Goal: Information Seeking & Learning: Check status

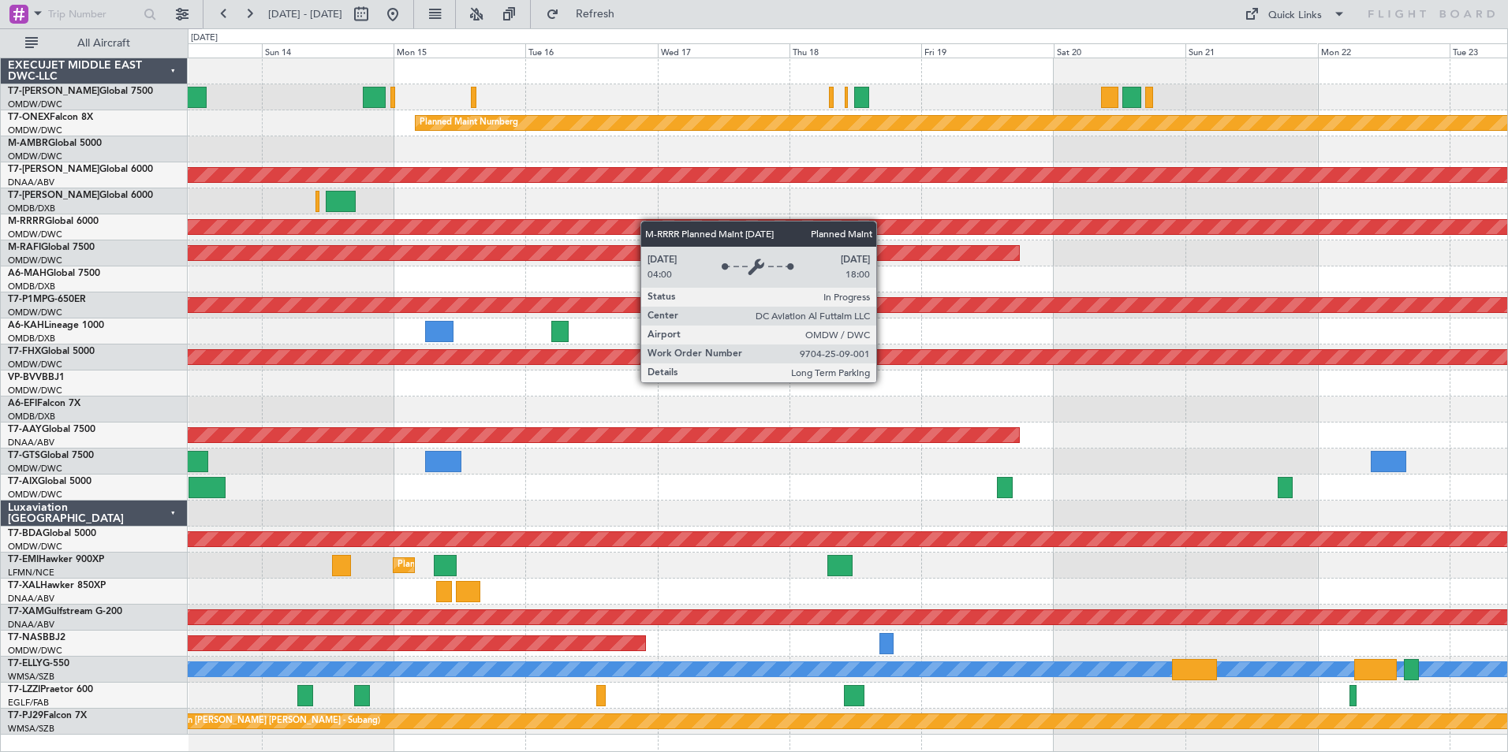
click at [358, 230] on div "Planned Maint Nurnberg Planned Maint [GEOGRAPHIC_DATA] ([GEOGRAPHIC_DATA]) Unpl…" at bounding box center [848, 396] width 1320 height 677
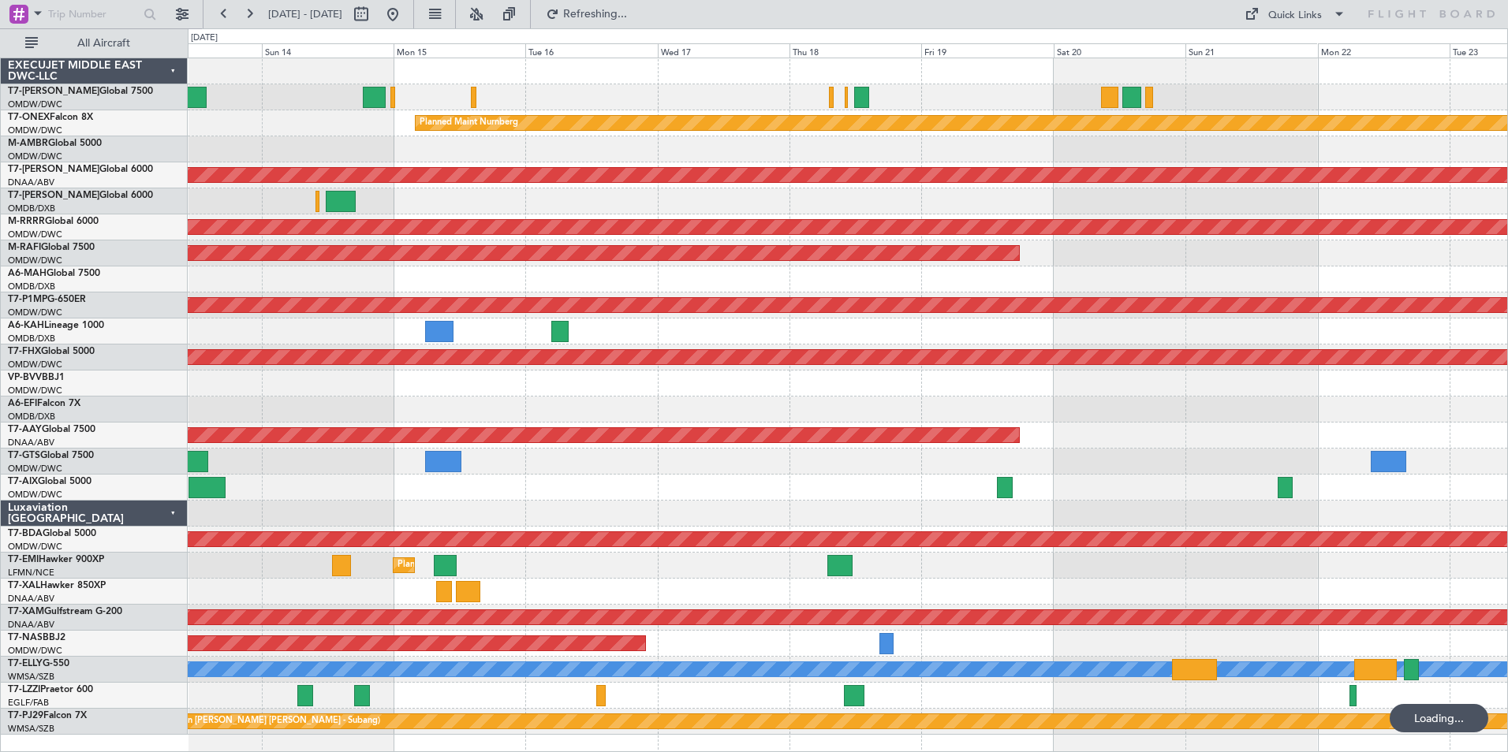
click at [953, 95] on div at bounding box center [848, 97] width 1320 height 26
click at [54, 91] on link "T7-AYA Global 7500" at bounding box center [80, 91] width 145 height 9
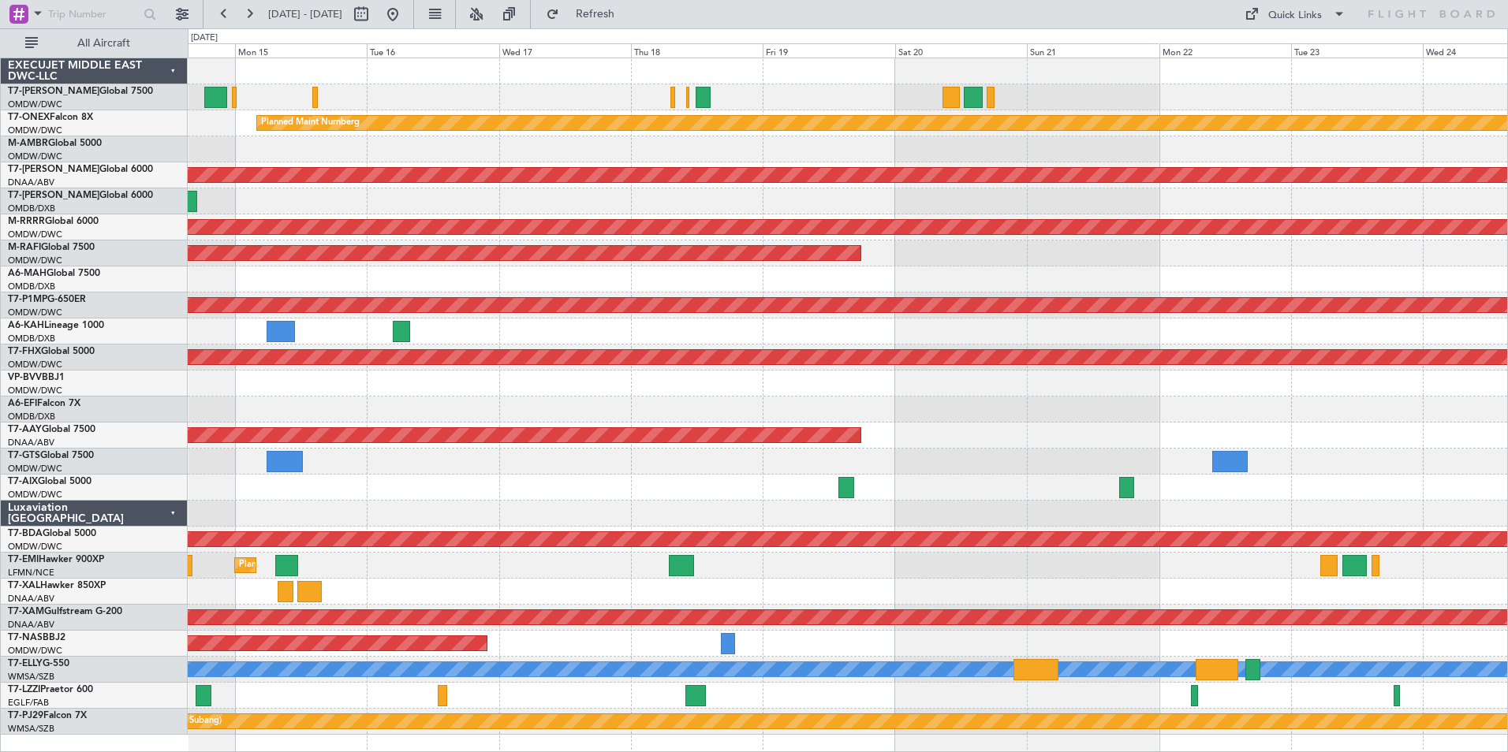
click at [1124, 147] on div "Planned Maint Nurnberg Planned Maint [GEOGRAPHIC_DATA] ([GEOGRAPHIC_DATA]) Plan…" at bounding box center [848, 396] width 1320 height 677
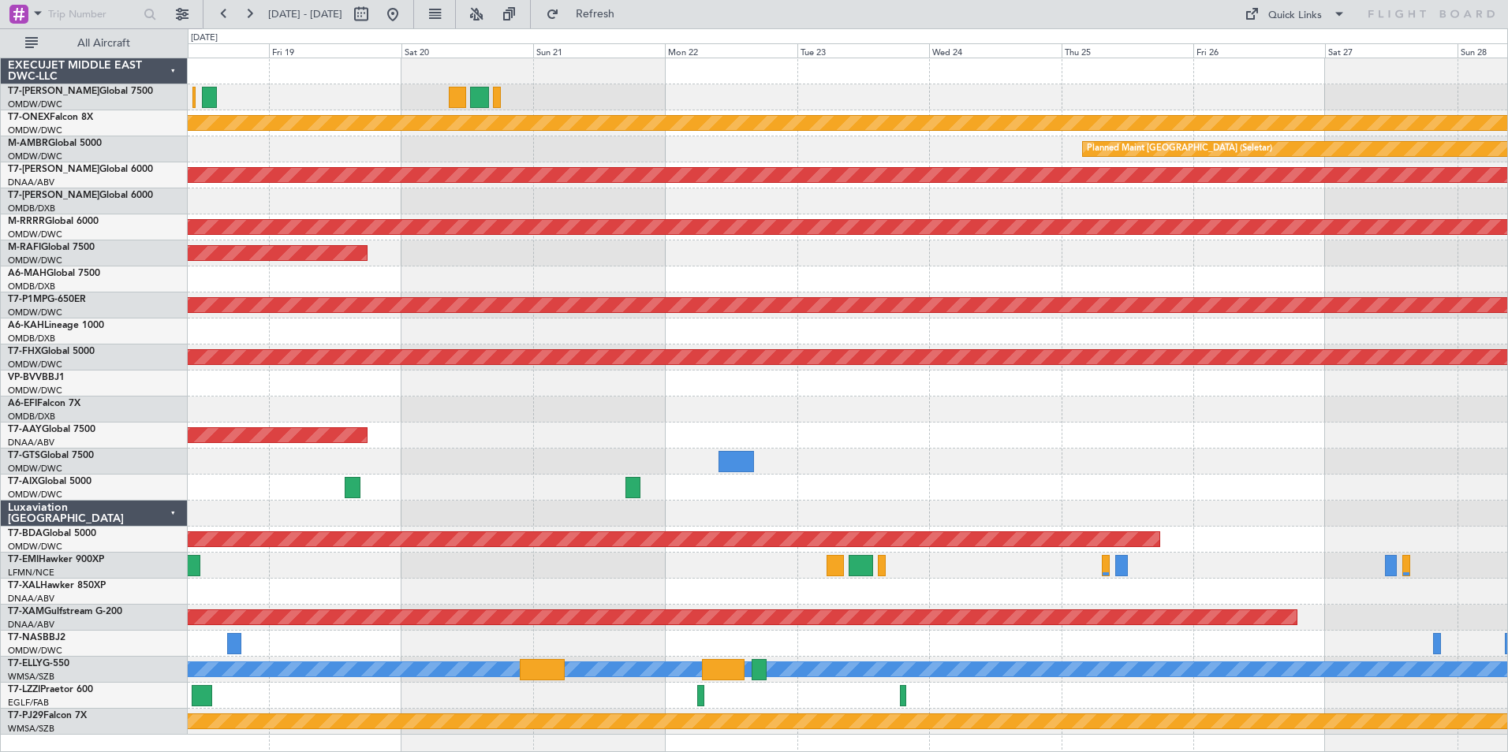
click at [720, 138] on div "Planned Maint Nurnberg Planned Maint [GEOGRAPHIC_DATA] (Seletar) Unplanned Main…" at bounding box center [848, 396] width 1320 height 677
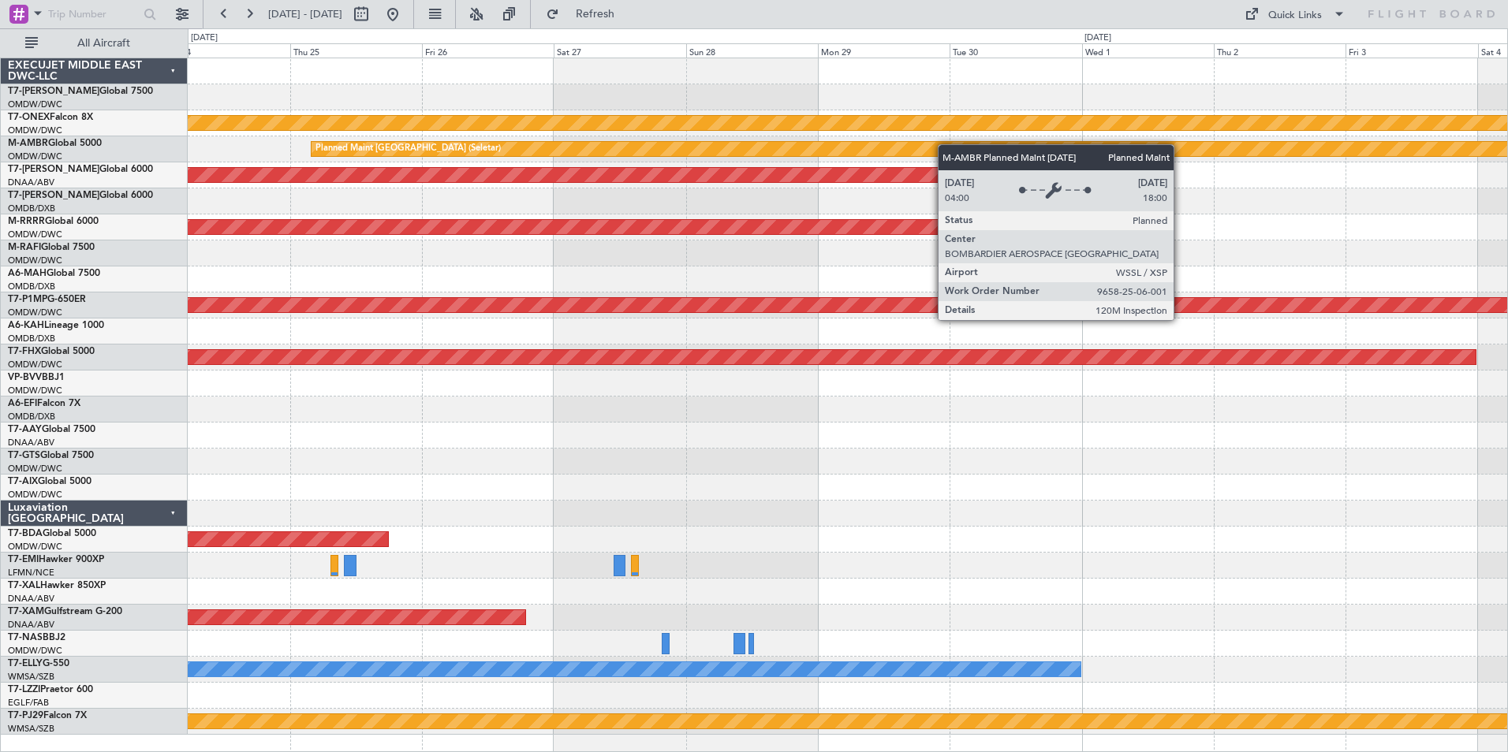
click at [499, 145] on div "Planned Maint Nurnberg Planned Maint [GEOGRAPHIC_DATA] (Seletar) Unplanned Main…" at bounding box center [848, 396] width 1320 height 677
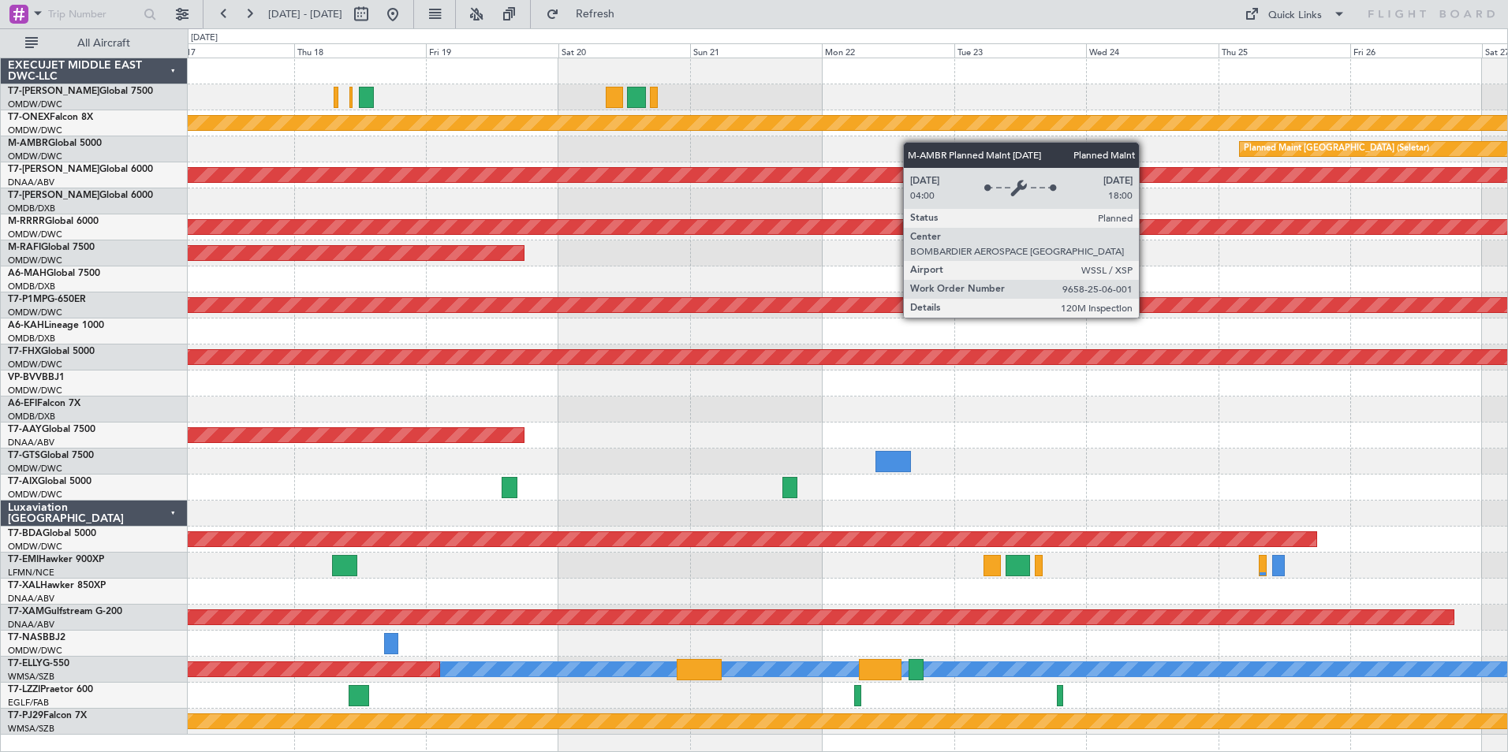
click at [1279, 146] on div "Planned Maint Nurnberg Planned Maint [GEOGRAPHIC_DATA] (Seletar) Unplanned Main…" at bounding box center [848, 396] width 1320 height 677
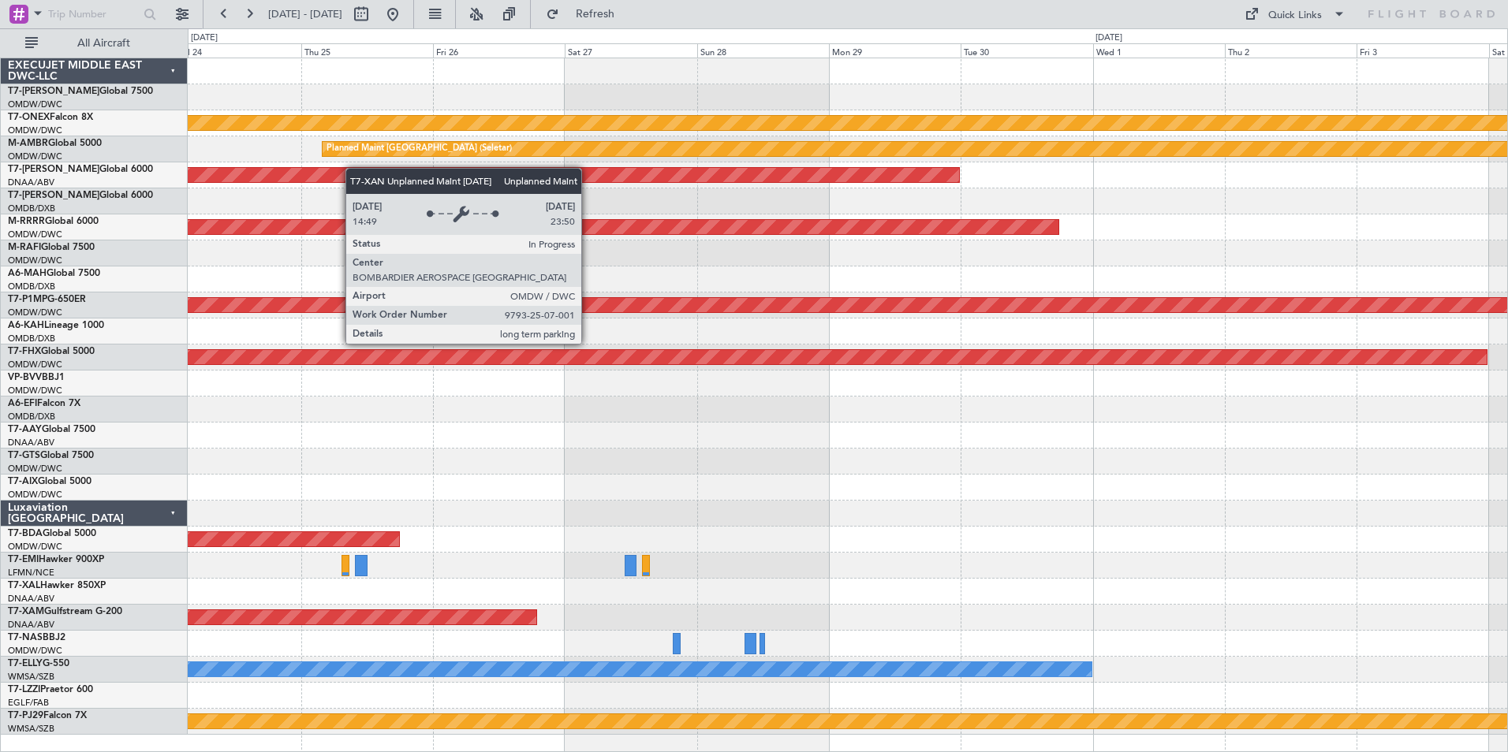
click at [208, 177] on div "Planned Maint Nurnberg Planned Maint [GEOGRAPHIC_DATA] (Seletar) Unplanned Main…" at bounding box center [848, 396] width 1320 height 677
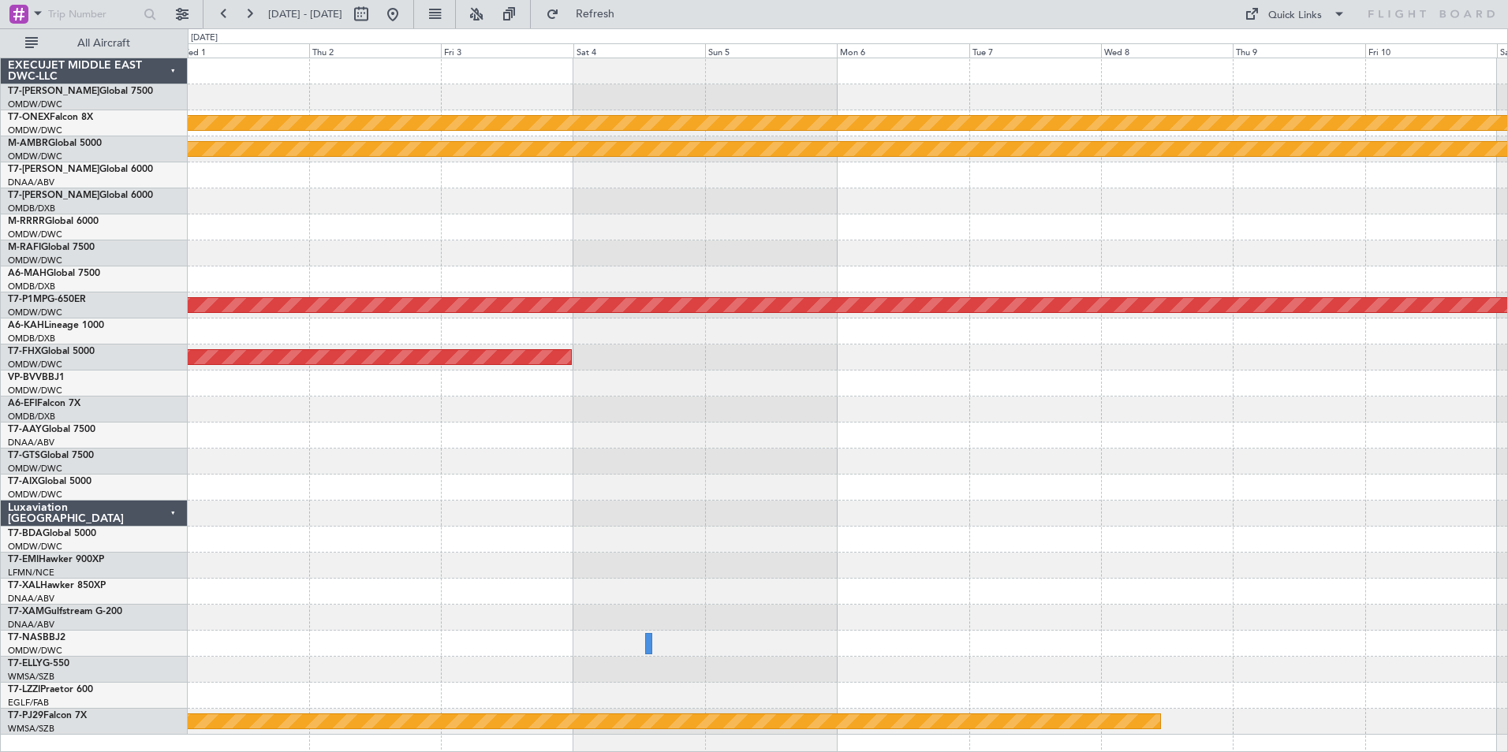
click at [315, 179] on div "Planned Maint Nurnberg Planned Maint [GEOGRAPHIC_DATA] (Seletar) Unplanned Main…" at bounding box center [848, 396] width 1320 height 677
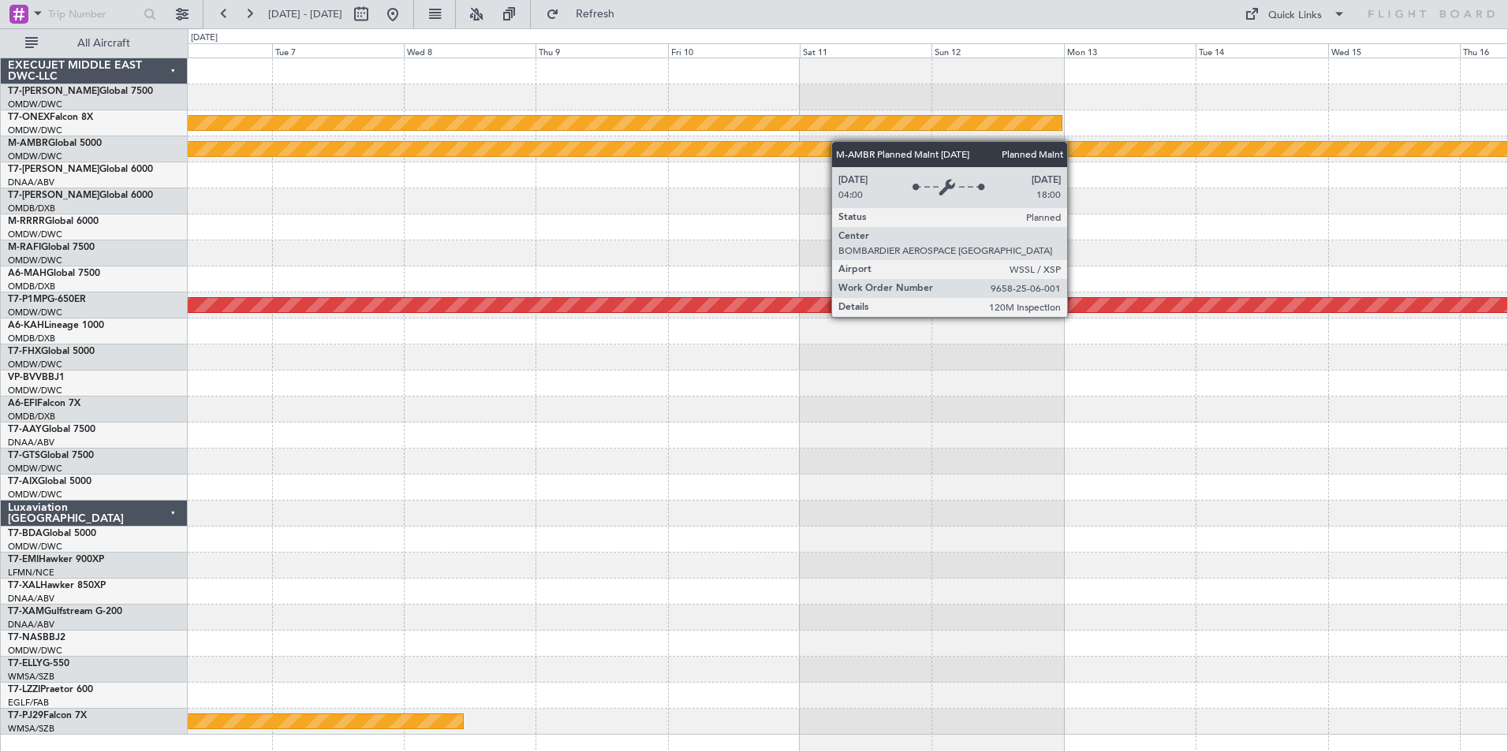
click at [261, 154] on div "Planned Maint [GEOGRAPHIC_DATA] (Seletar)" at bounding box center [848, 149] width 3958 height 14
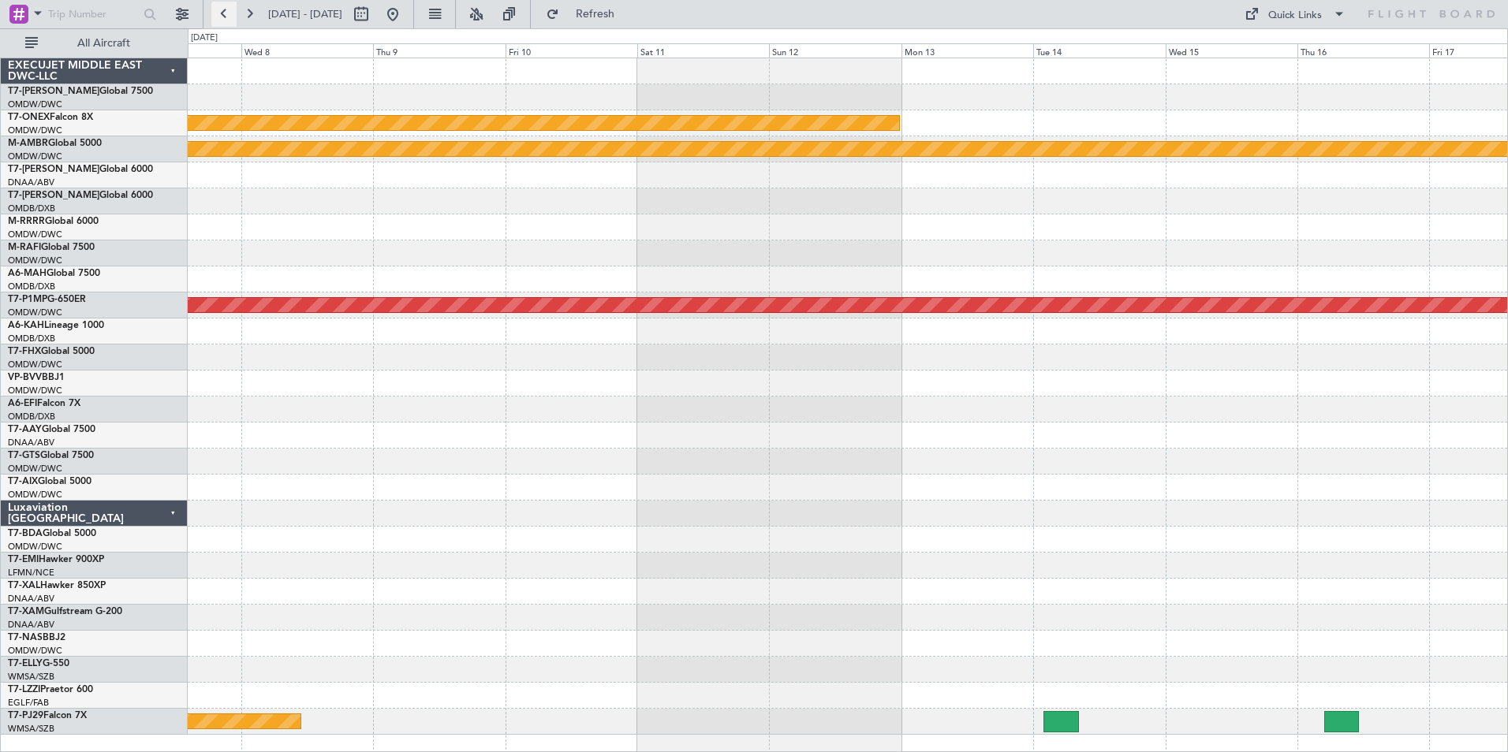
click at [225, 15] on button at bounding box center [223, 14] width 25 height 25
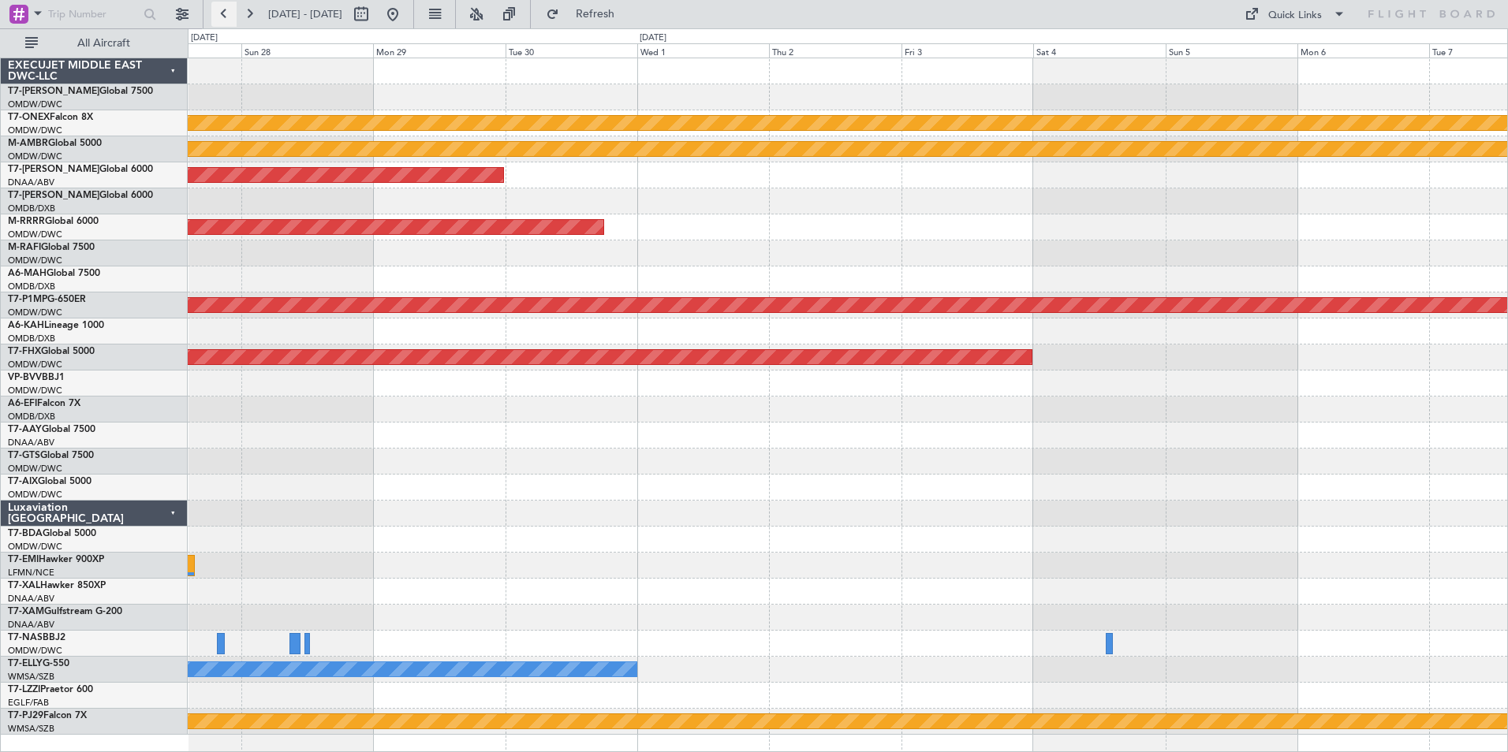
click at [225, 15] on button at bounding box center [223, 14] width 25 height 25
